Goal: Task Accomplishment & Management: Use online tool/utility

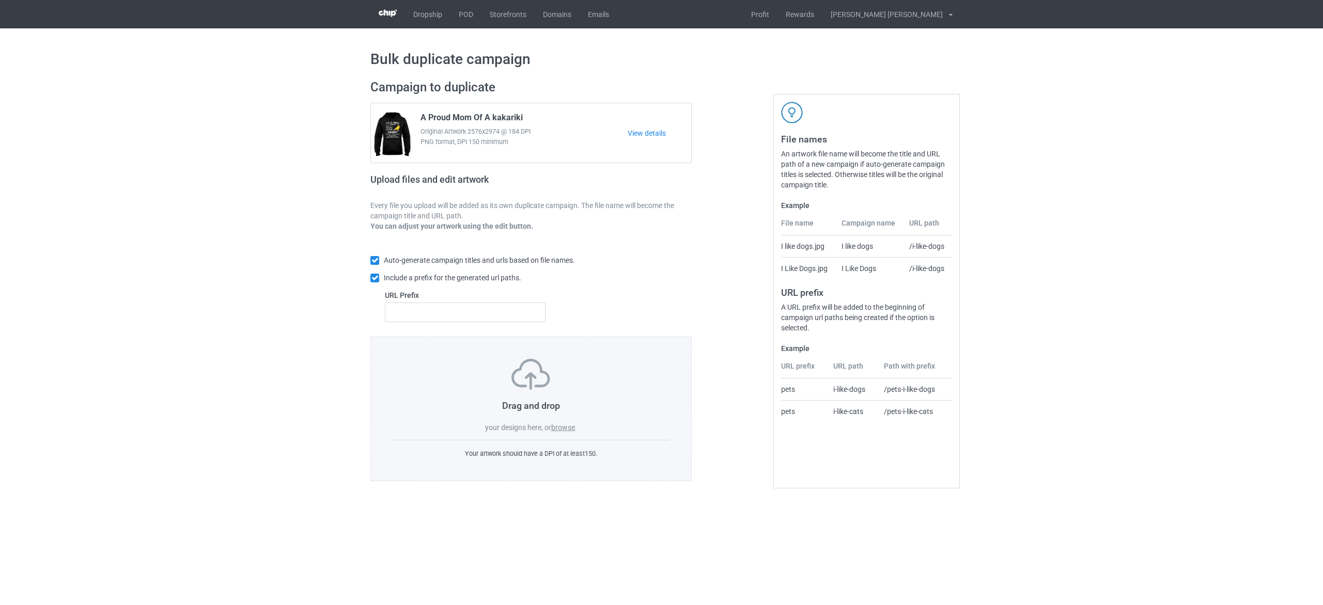
click at [571, 429] on label "browse" at bounding box center [563, 428] width 24 height 8
click at [0, 0] on input "browse" at bounding box center [0, 0] width 0 height 0
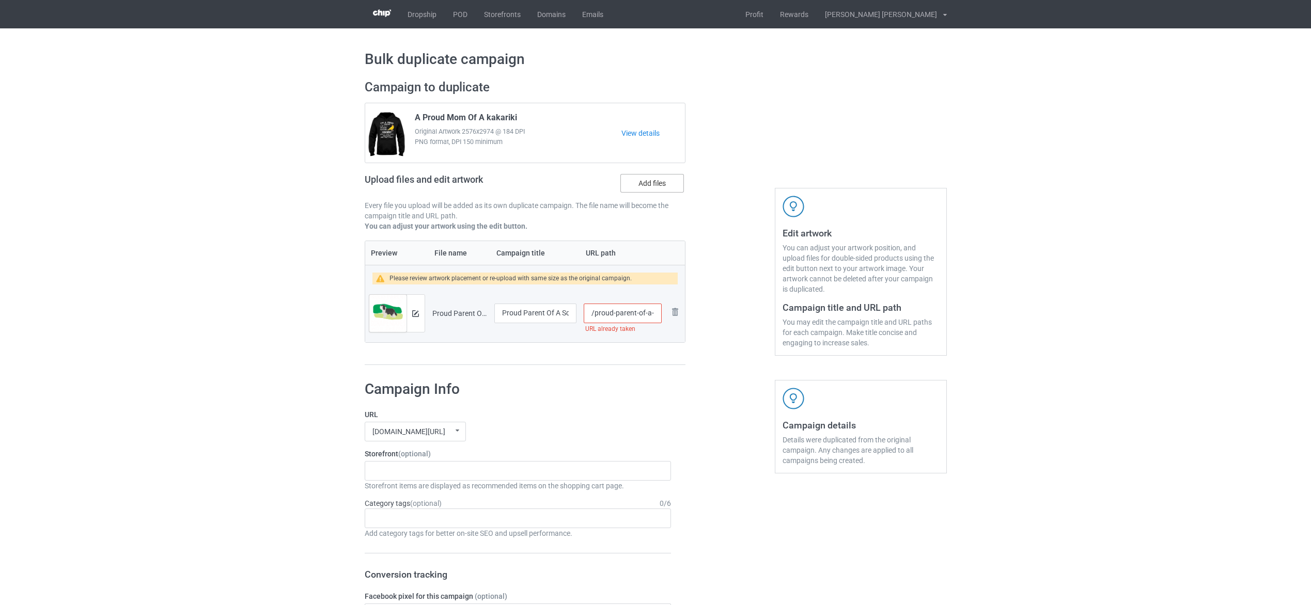
click at [649, 182] on label "Add files" at bounding box center [652, 183] width 64 height 19
click at [0, 0] on input "Add files" at bounding box center [0, 0] width 0 height 0
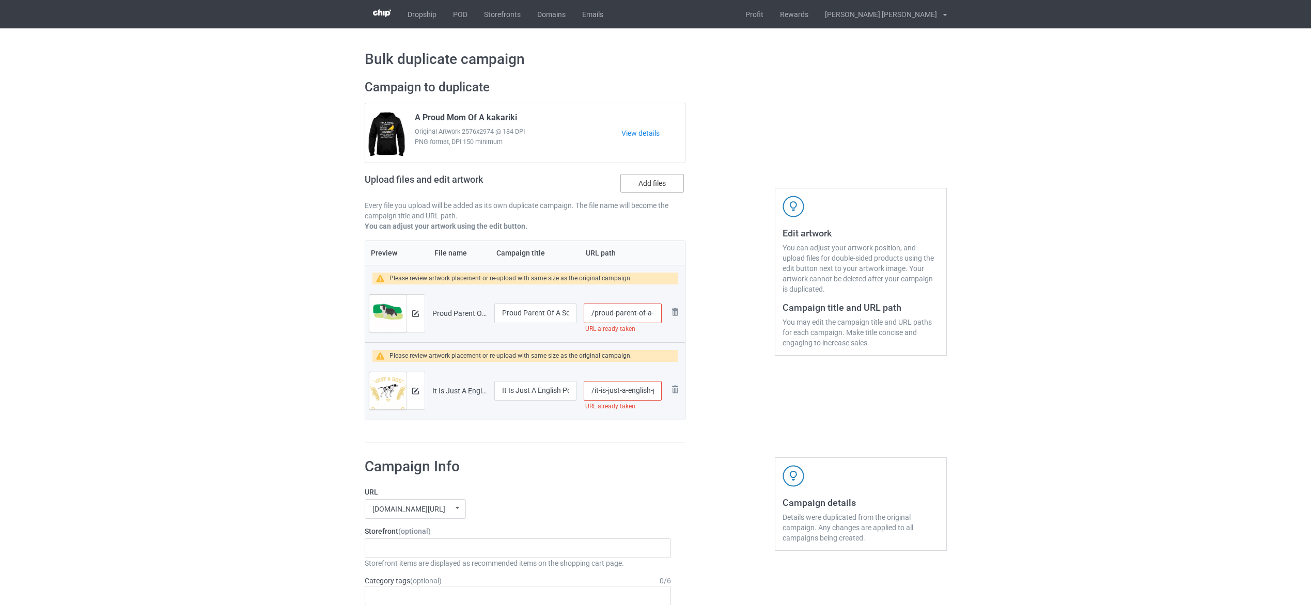
click at [650, 177] on label "Add files" at bounding box center [652, 183] width 64 height 19
click at [0, 0] on input "Add files" at bounding box center [0, 0] width 0 height 0
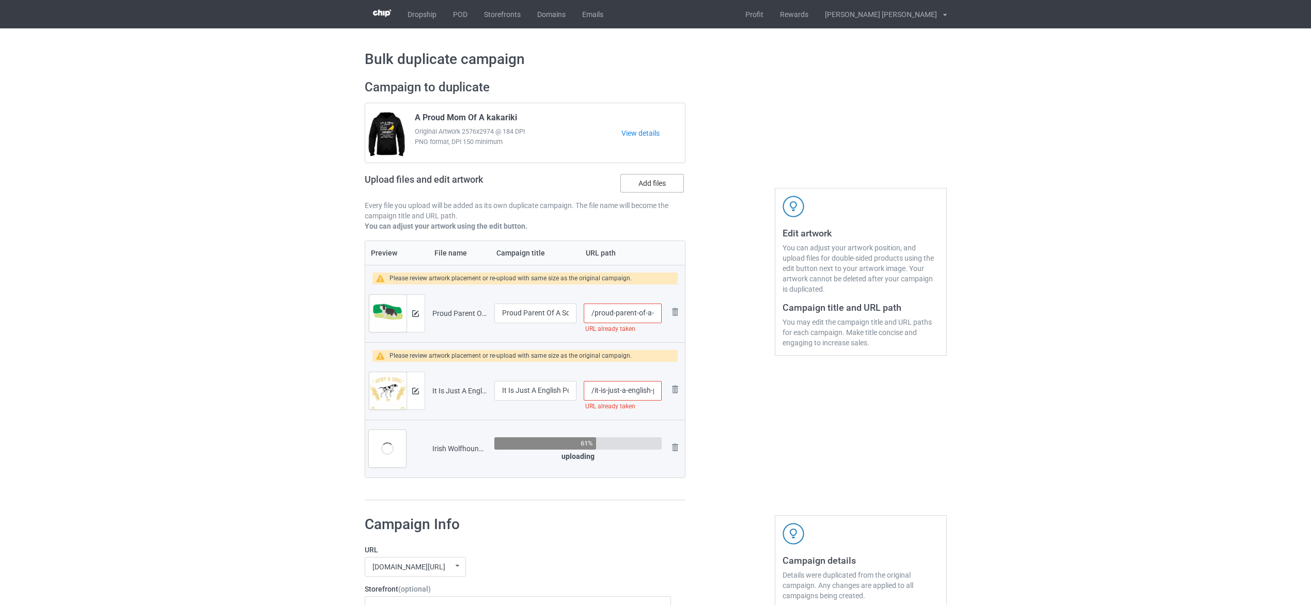
click at [644, 182] on label "Add files" at bounding box center [652, 183] width 64 height 19
click at [0, 0] on input "Add files" at bounding box center [0, 0] width 0 height 0
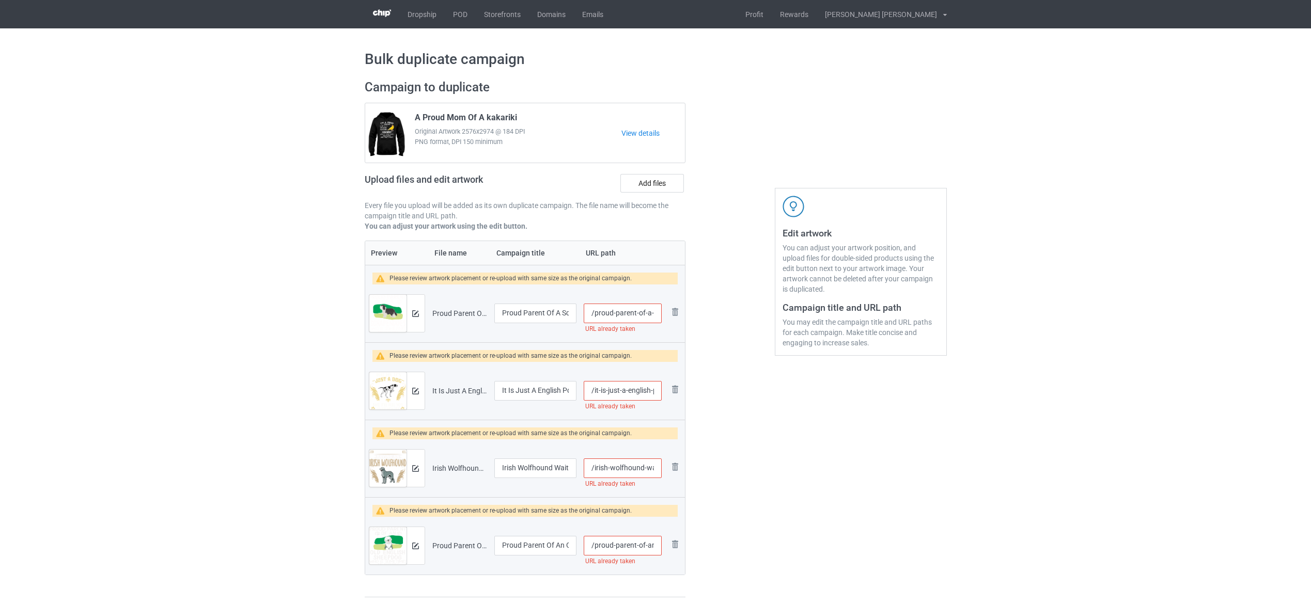
scroll to position [77, 0]
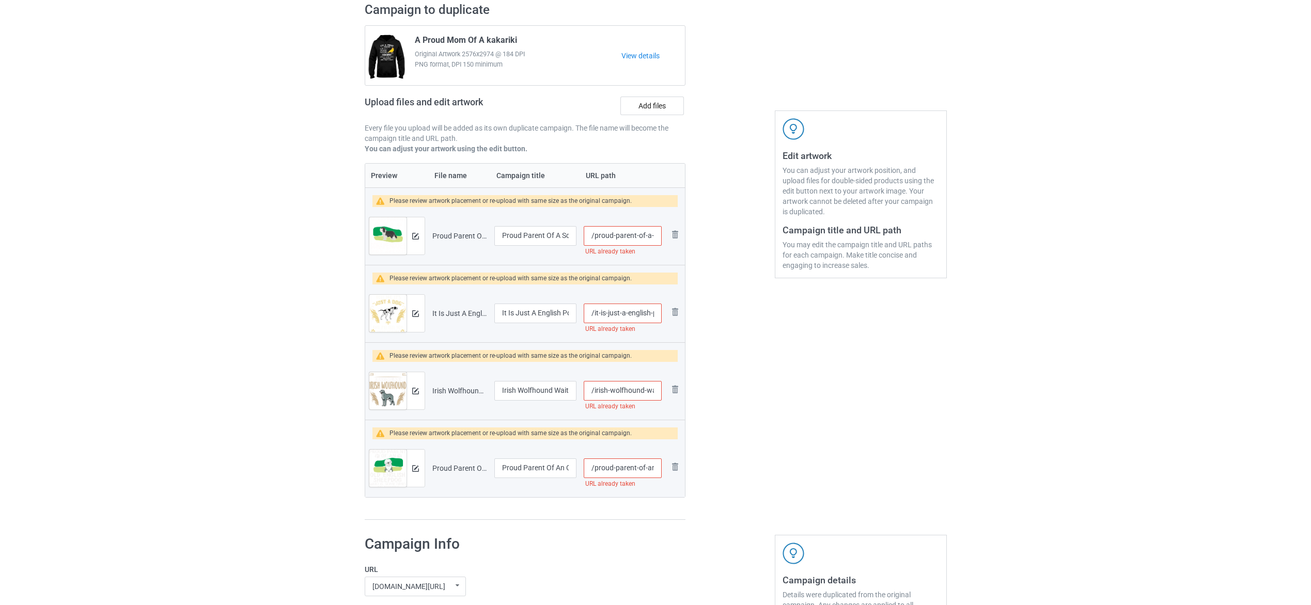
click at [620, 241] on input "/proud-parent-of-a-schapendoes" at bounding box center [622, 236] width 77 height 20
type input "/proud-parent-of-a-schapendoes-dog"
click at [631, 308] on input "/it-is-just-a-english-pointer" at bounding box center [622, 314] width 77 height 20
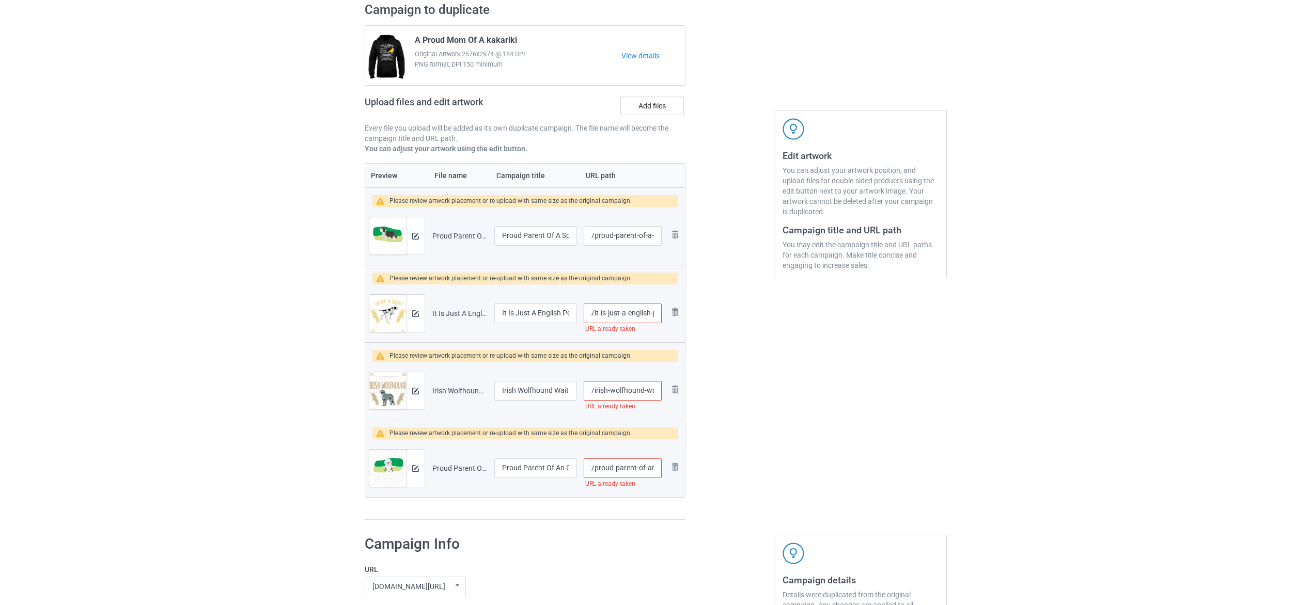
click at [623, 315] on input "/it-is-just-a-english-pointer" at bounding box center [622, 314] width 77 height 20
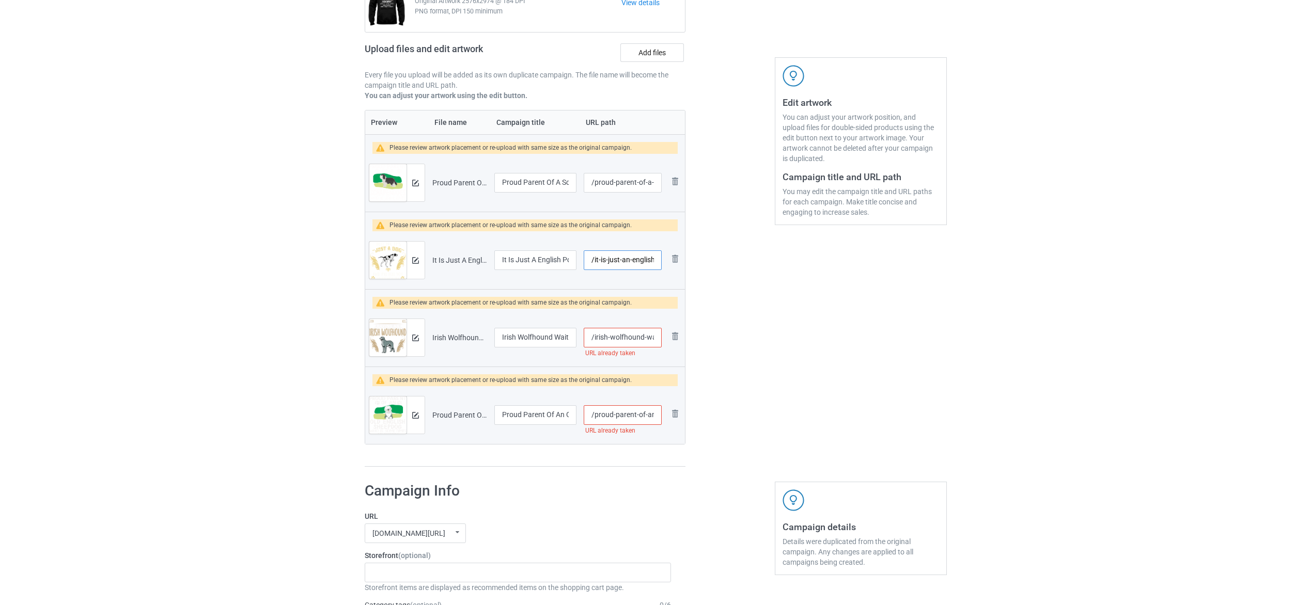
scroll to position [155, 0]
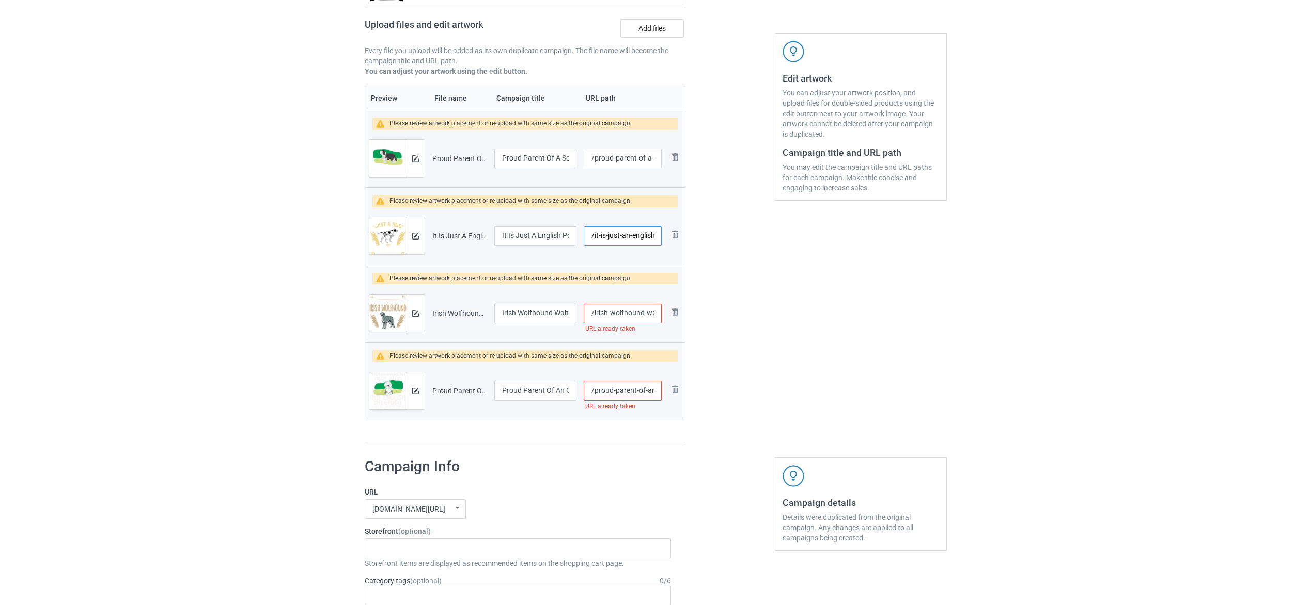
type input "/it-is-just-an-english-pointer"
click at [625, 312] on input "/irish-wolfhound-waiting-for-me-to-come-home" at bounding box center [622, 314] width 77 height 20
type input "/irish-wolfhound-dog-waiting-for-me-to-come-home"
click at [639, 393] on input "/proud-parent-of-an-oes" at bounding box center [622, 391] width 77 height 20
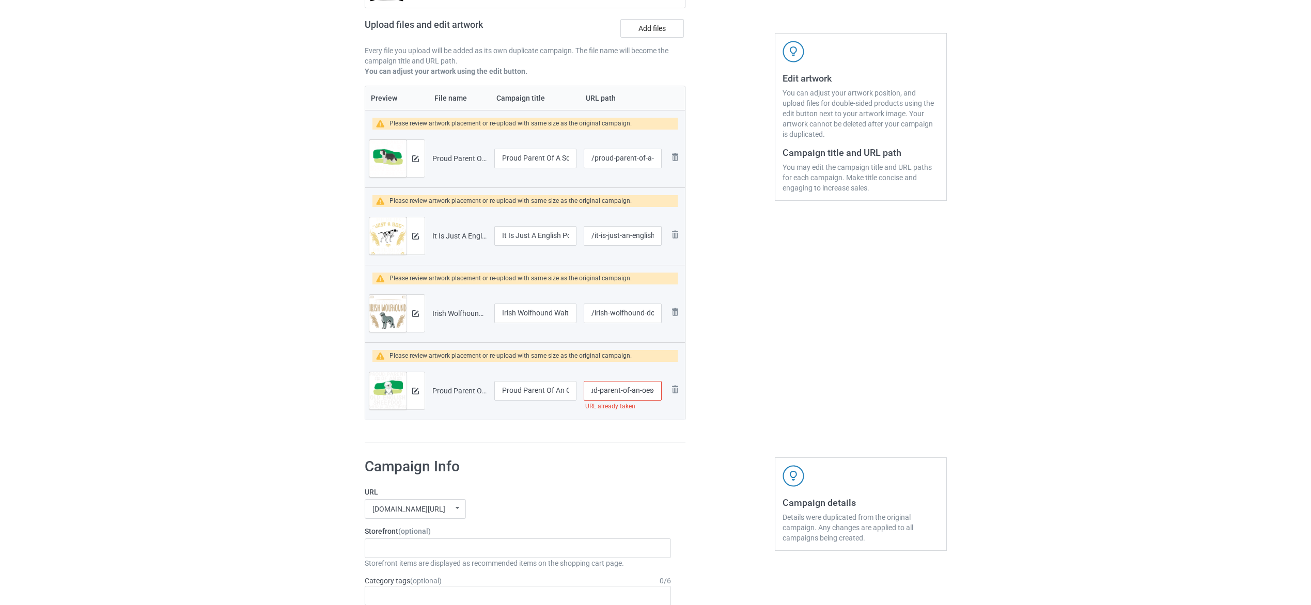
scroll to position [0, 0]
click at [639, 393] on input "/proud-parent-of-an-oes-" at bounding box center [622, 391] width 77 height 20
paste input "old english sheepdog"
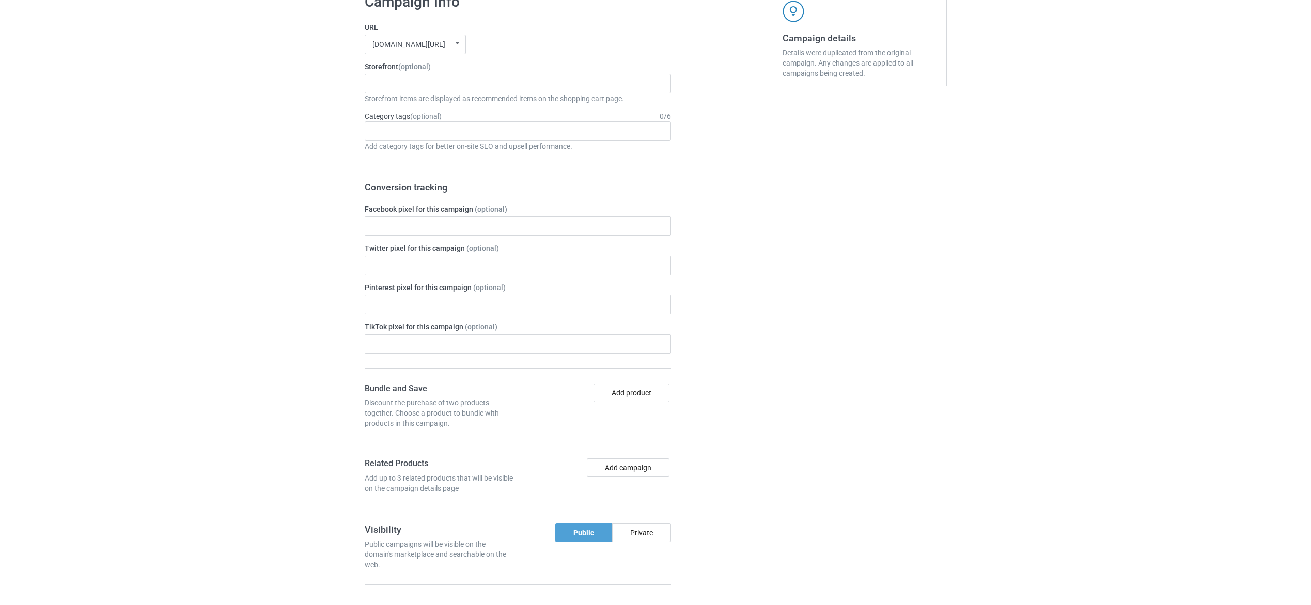
scroll to position [962, 0]
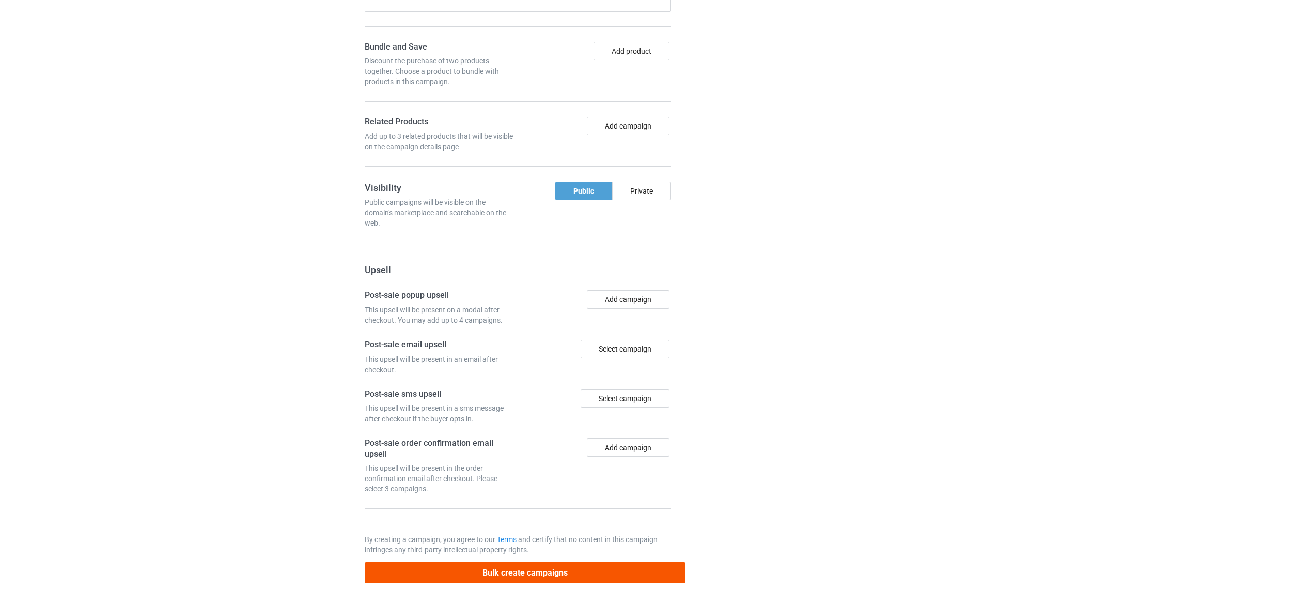
type input "/proud-parent-of-an-oes-dog"
click at [597, 576] on button "Bulk create campaigns" at bounding box center [525, 572] width 321 height 21
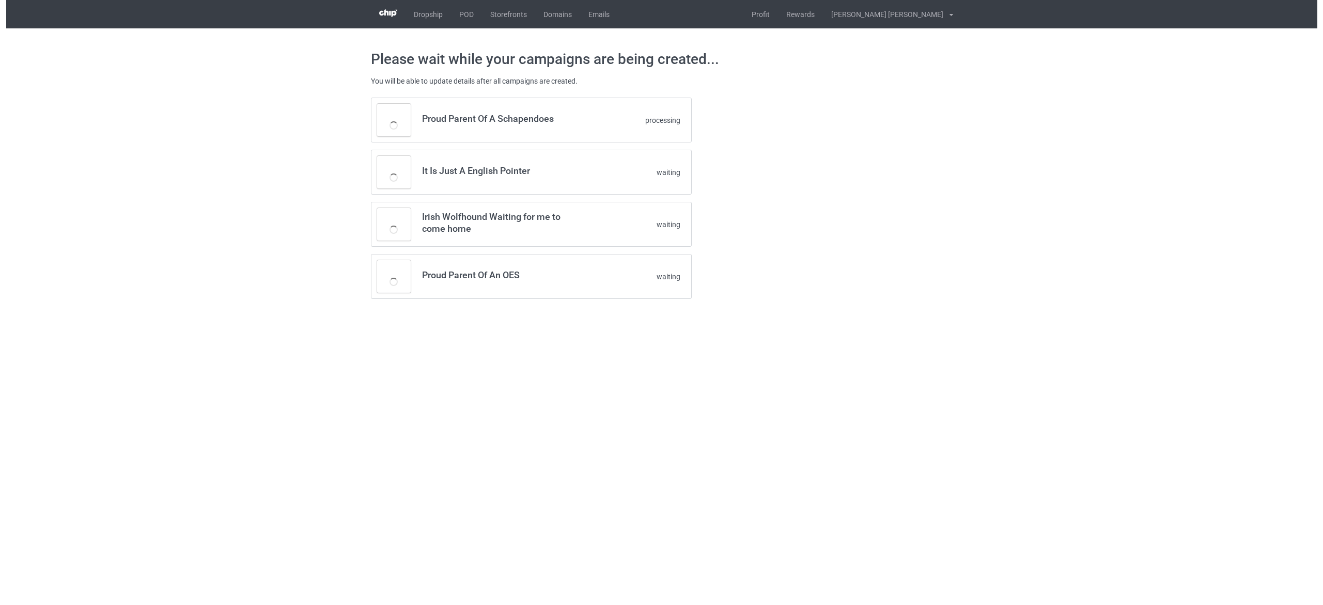
scroll to position [0, 0]
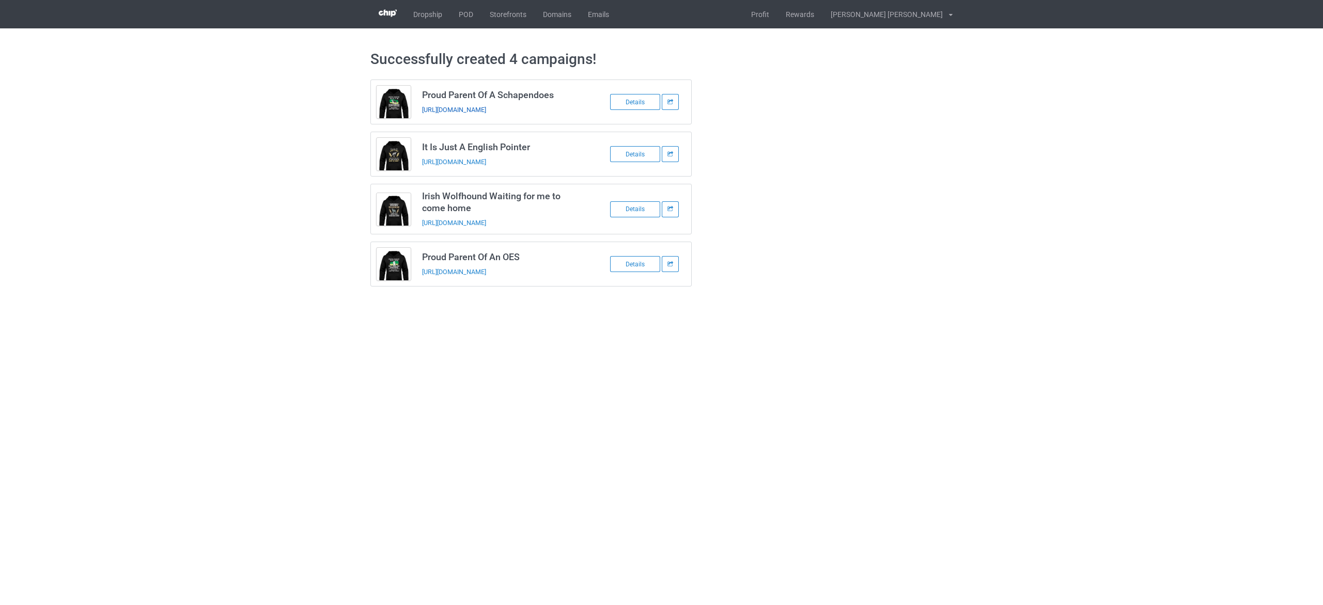
click at [486, 109] on link "https://www.teechip.com/proud-parent-of-a-schapendoes-dog" at bounding box center [454, 110] width 64 height 8
click at [486, 166] on link "https://www.teechip.com/it-is-just-an-english-pointer" at bounding box center [454, 162] width 64 height 8
click at [486, 223] on link "https://www.teechip.com/irish-wolfhound-dog-waiting-for-me-to-come-home" at bounding box center [454, 223] width 64 height 8
click at [486, 271] on link "https://www.teechip.com/proud-parent-of-an-oes-dog" at bounding box center [454, 272] width 64 height 8
click at [466, 15] on link "POD" at bounding box center [465, 14] width 31 height 28
